Goal: Check status

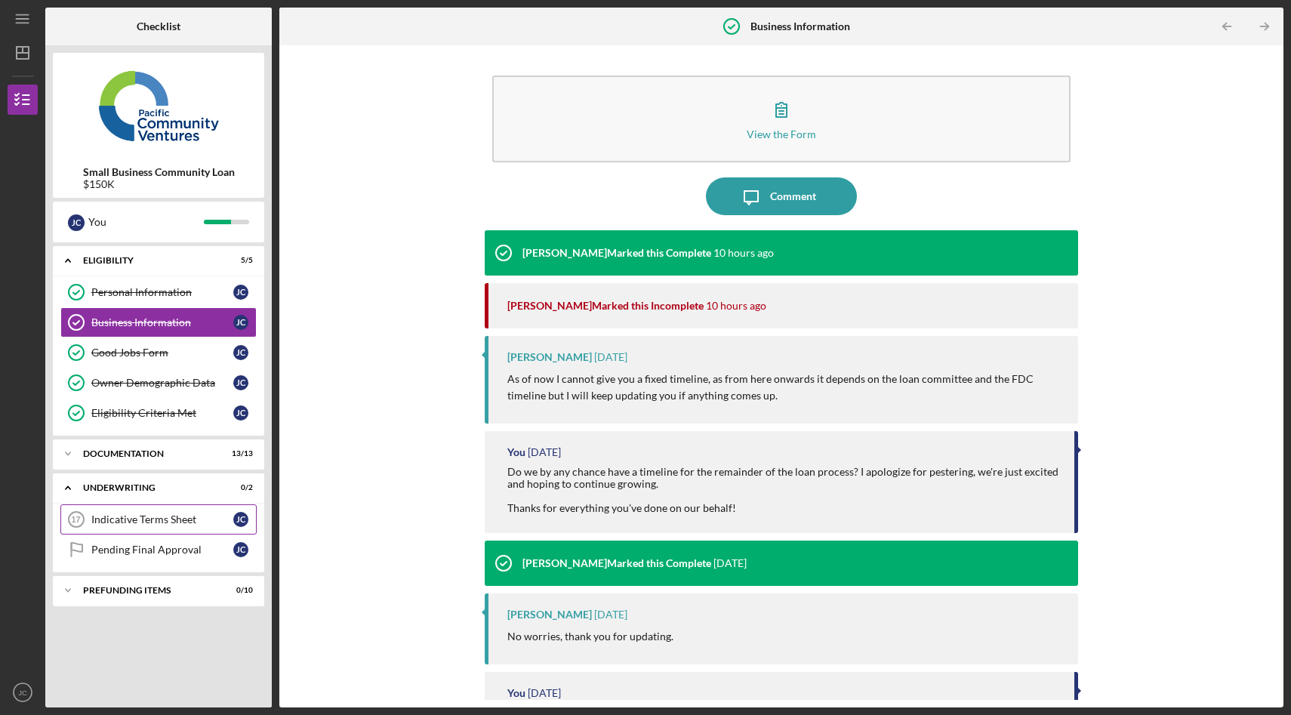
click at [141, 517] on div "Indicative Terms Sheet" at bounding box center [162, 519] width 142 height 12
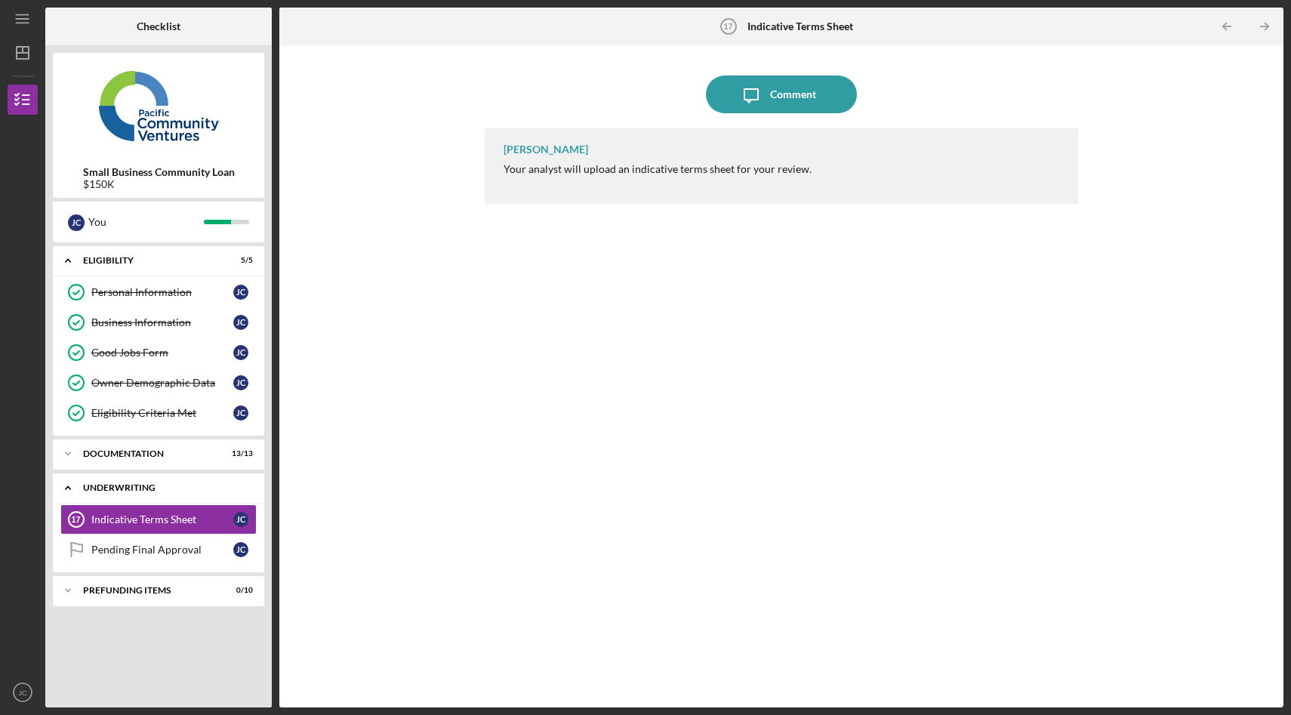
click at [102, 491] on div "Underwriting" at bounding box center [164, 487] width 162 height 9
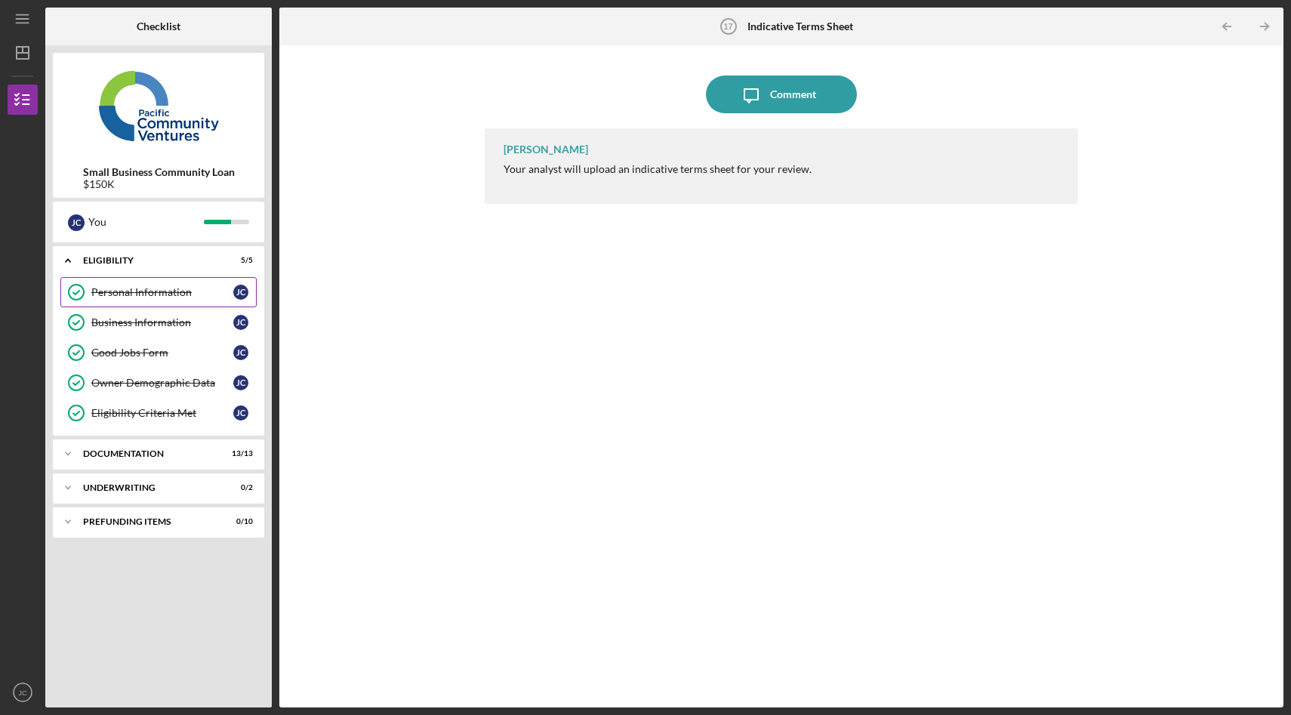
click at [166, 290] on div "Personal Information" at bounding box center [162, 292] width 142 height 12
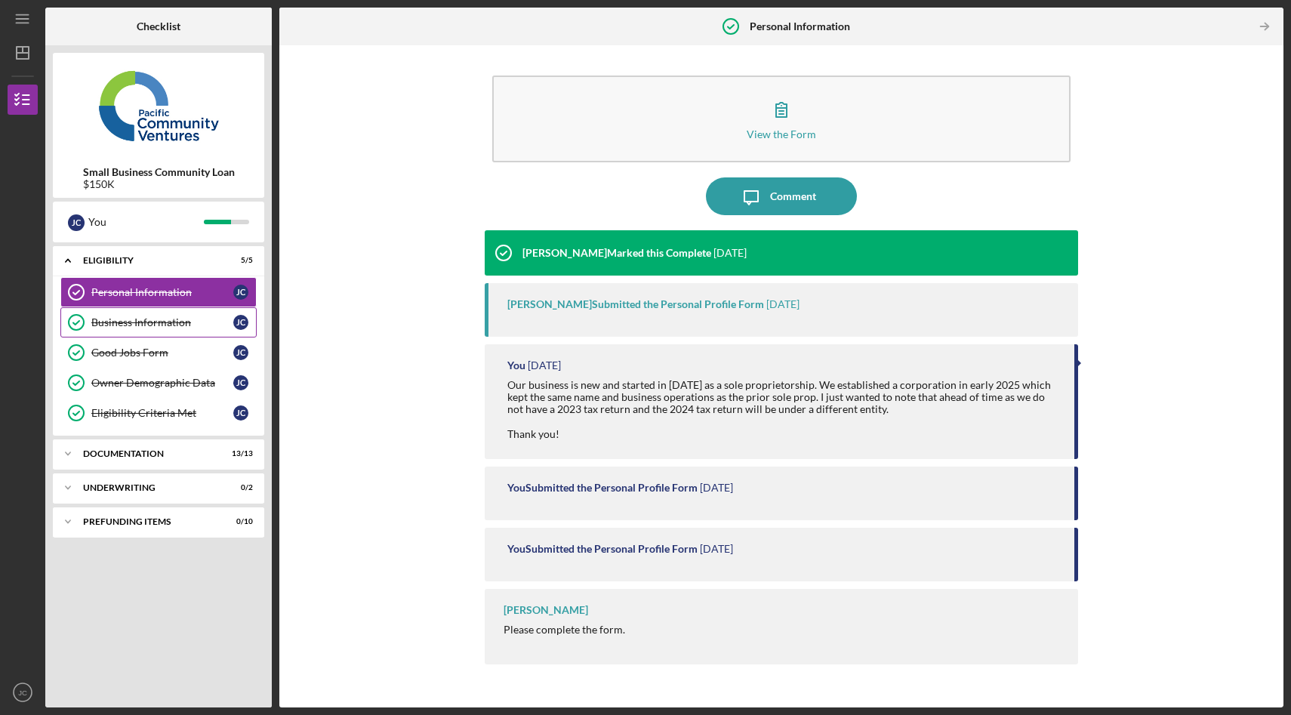
click at [156, 321] on div "Business Information" at bounding box center [162, 322] width 142 height 12
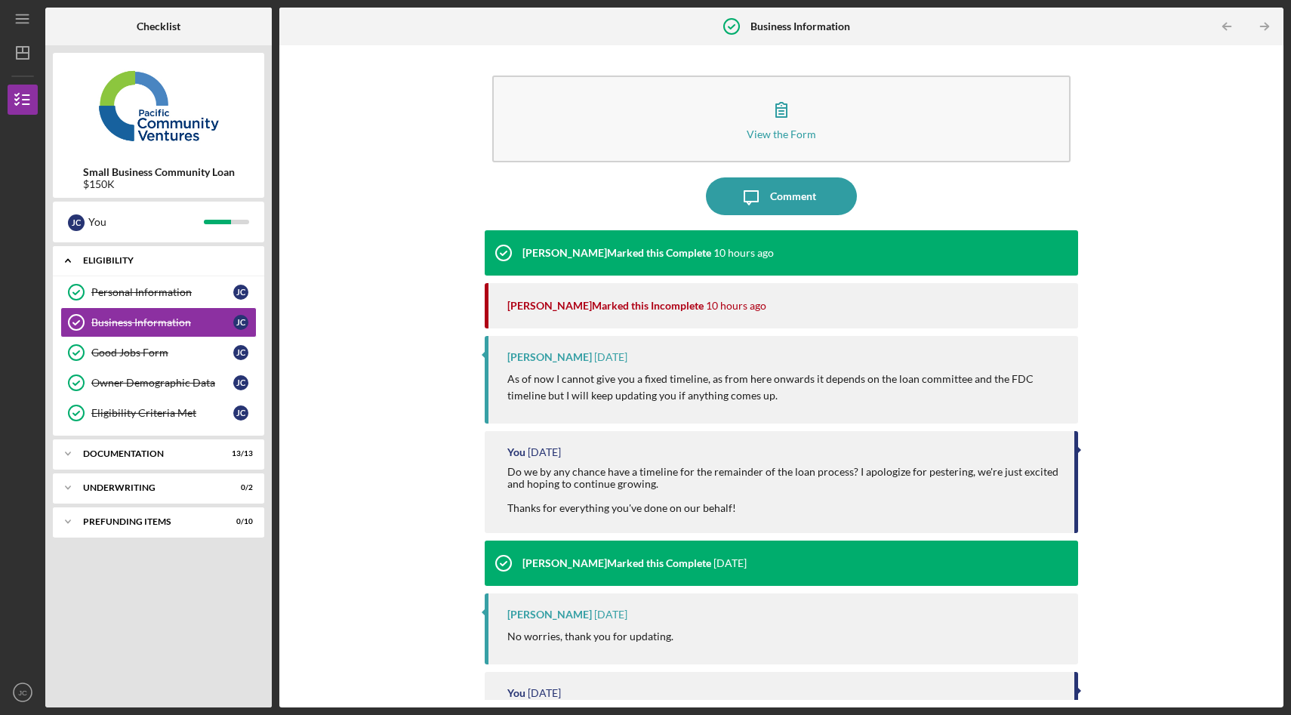
click at [97, 263] on div "Eligibility" at bounding box center [164, 260] width 162 height 9
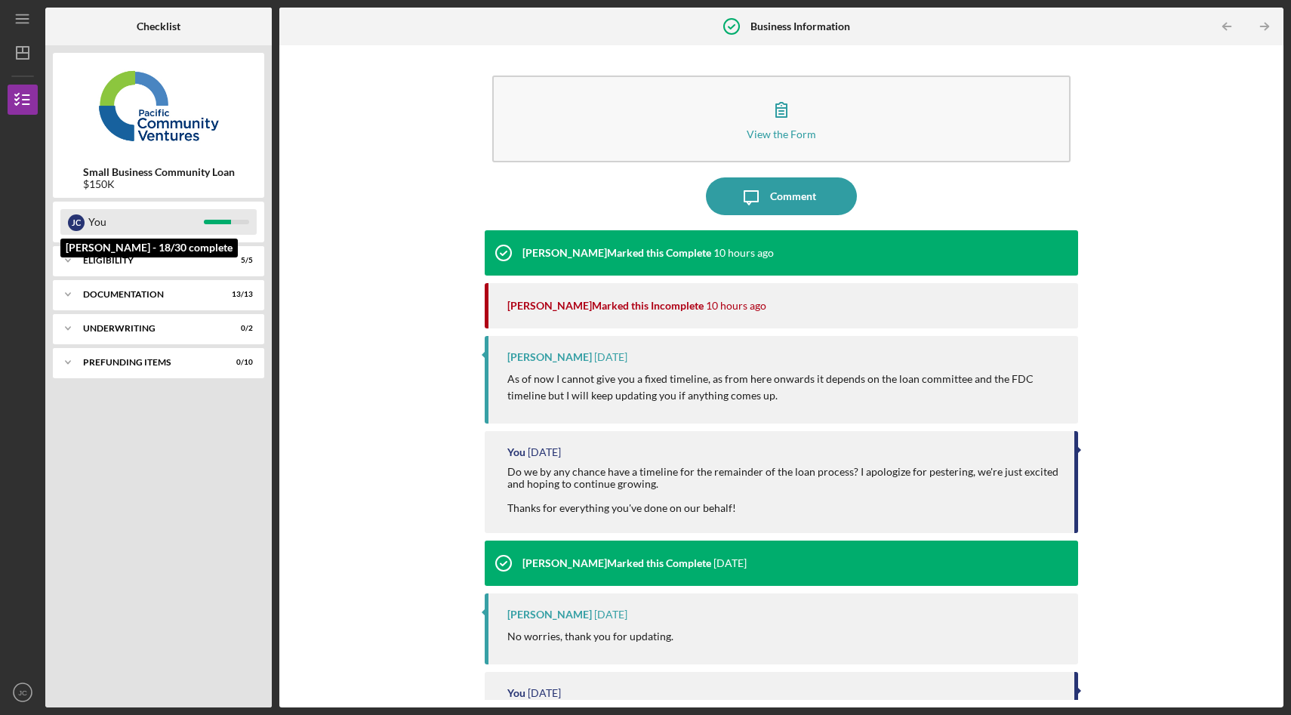
click at [133, 224] on div "You" at bounding box center [145, 222] width 115 height 26
click at [136, 360] on div "Prefunding Items" at bounding box center [164, 362] width 162 height 9
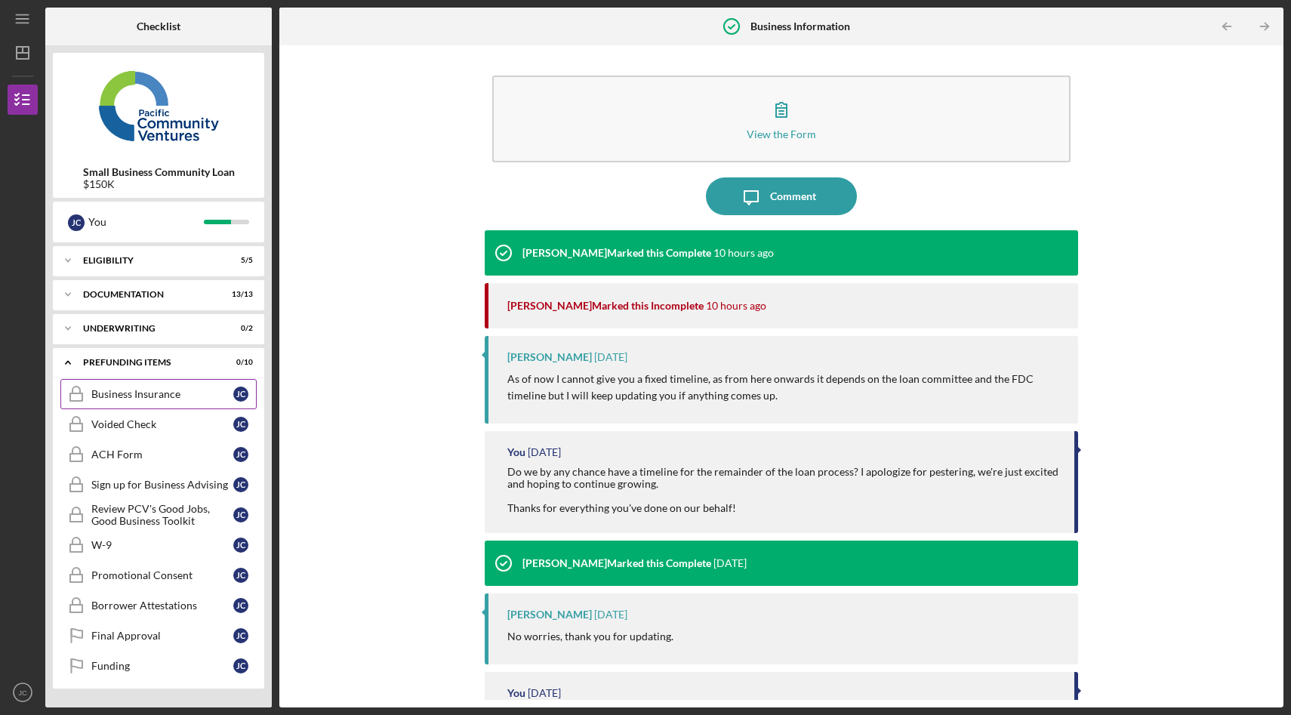
click at [131, 402] on link "Business Insurance Business Insurance [PERSON_NAME]" at bounding box center [158, 394] width 196 height 30
